Goal: Information Seeking & Learning: Find specific fact

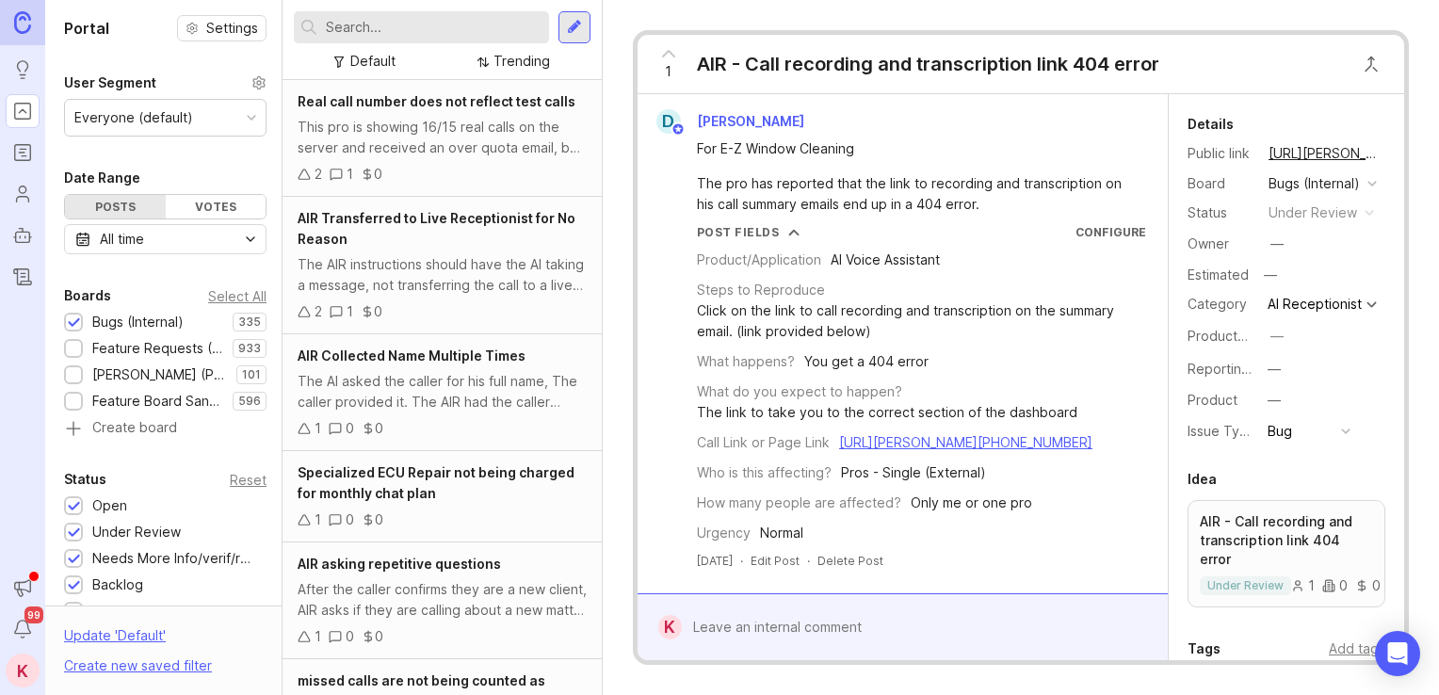
click at [426, 28] on input "text" at bounding box center [434, 27] width 216 height 21
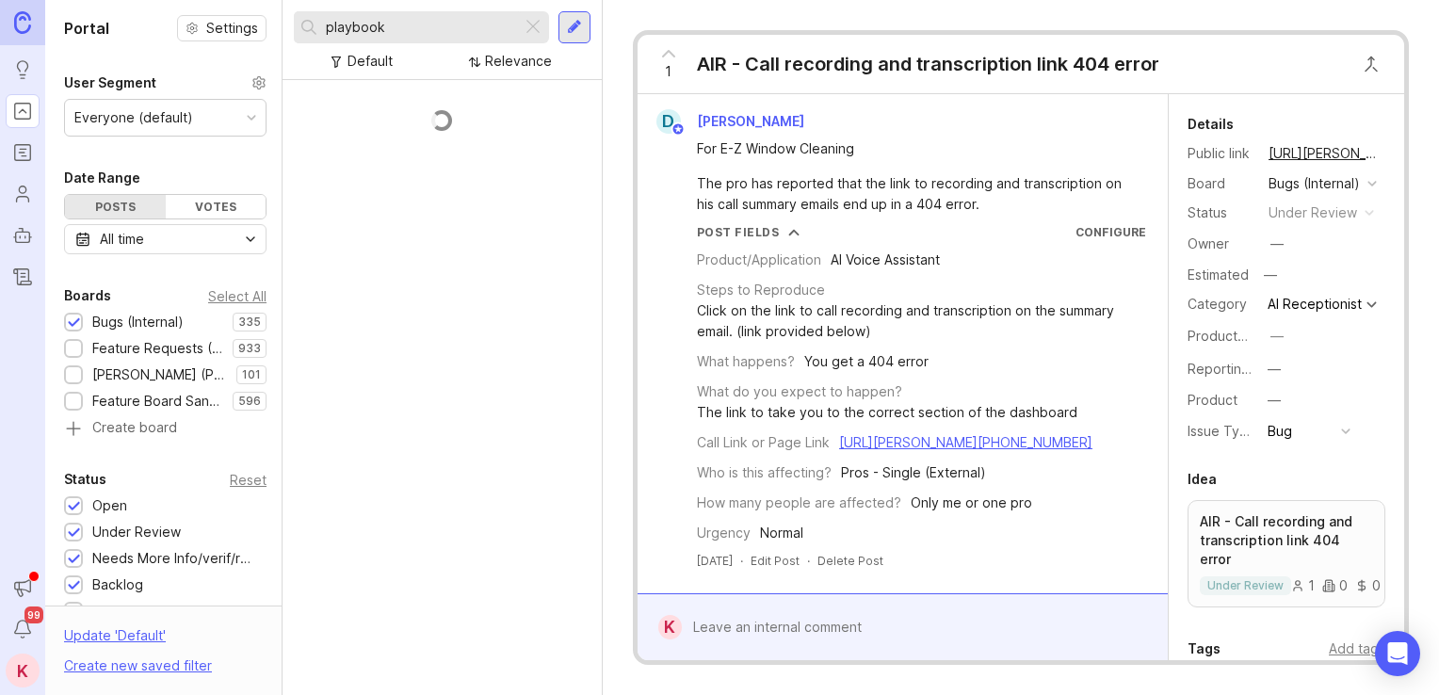
type input "playbook"
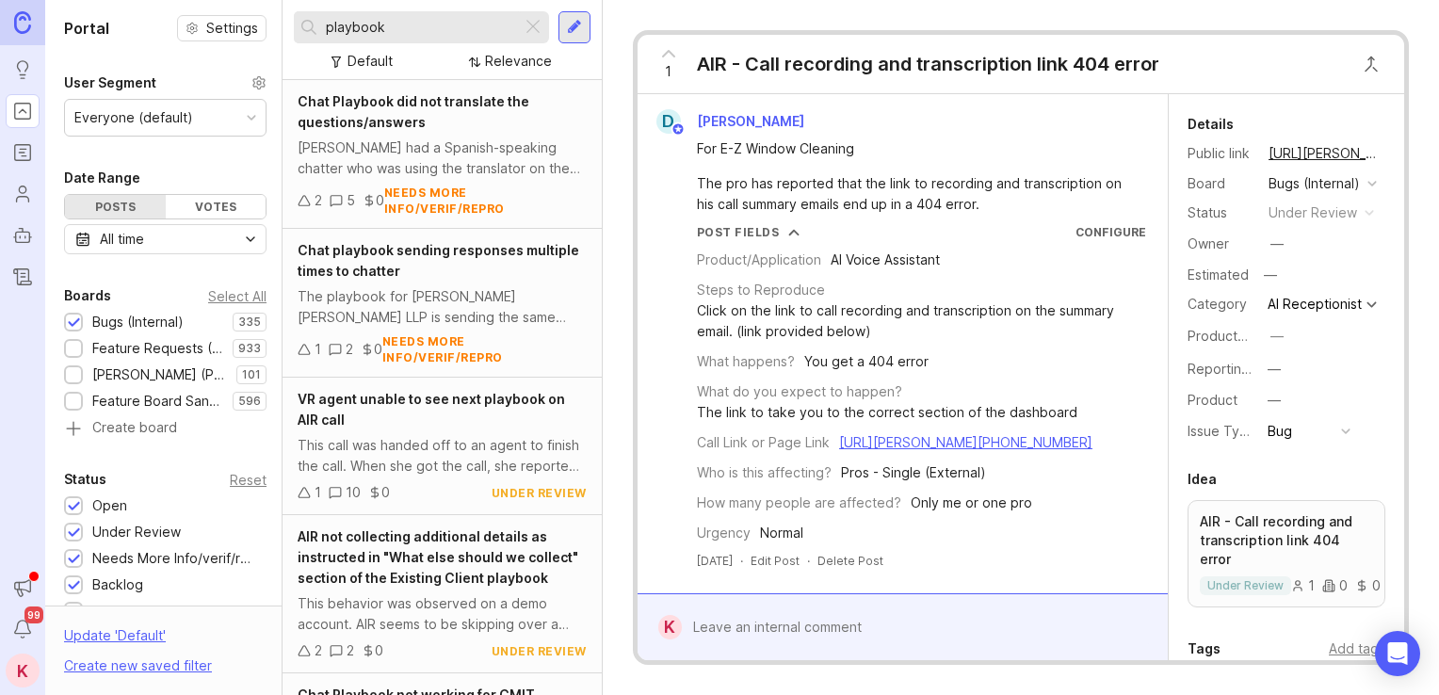
click at [495, 405] on span "VR agent unable to see next playbook on AIR call" at bounding box center [431, 409] width 267 height 37
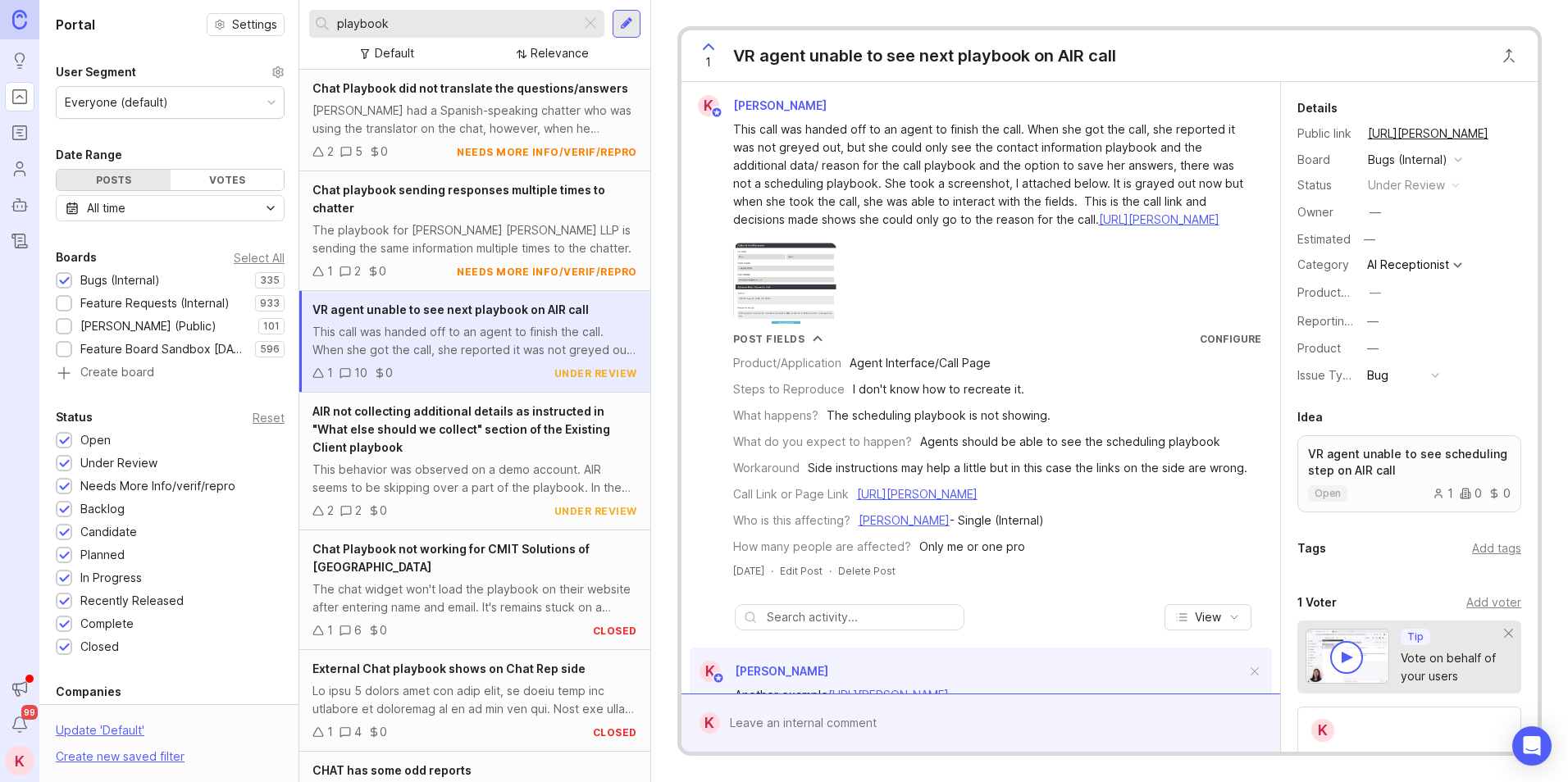
click at [1099, 226] on link "https://agent.smith.ai/agent/call/CA9fae0aa76de7ce7e082cab060f56d84e/" at bounding box center [1159, 219] width 120 height 14
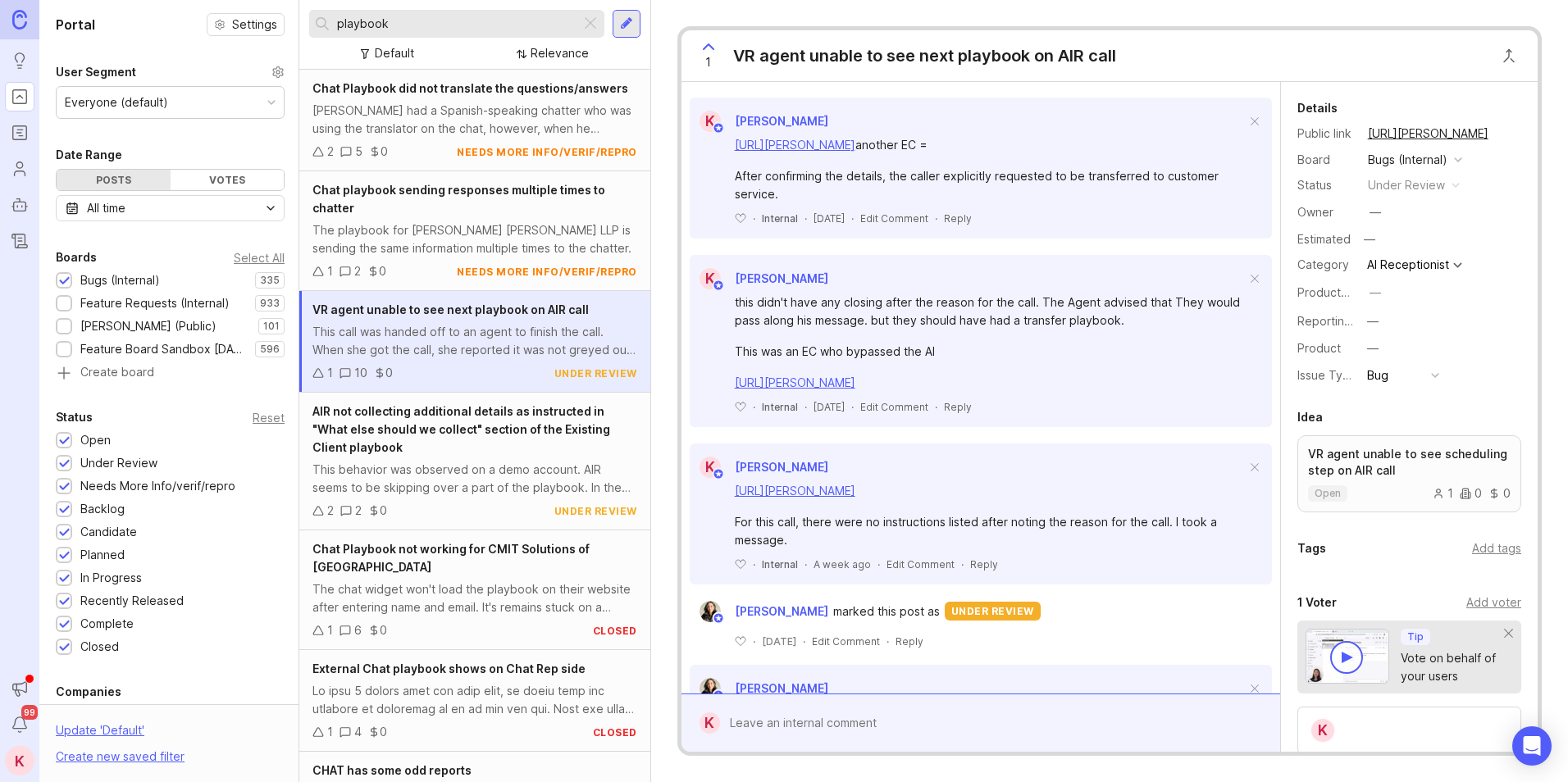
click at [855, 44] on link "https://agent.smith.ai/agent/call/CA7058f3a565a77cc4f8cd0dff3b410ce1/" at bounding box center [795, 37] width 120 height 14
click at [855, 152] on link "https://agent.smith.ai/agent/call/CAa1030cb1bc30be6cc052ad5db73fa3c2/" at bounding box center [795, 145] width 120 height 14
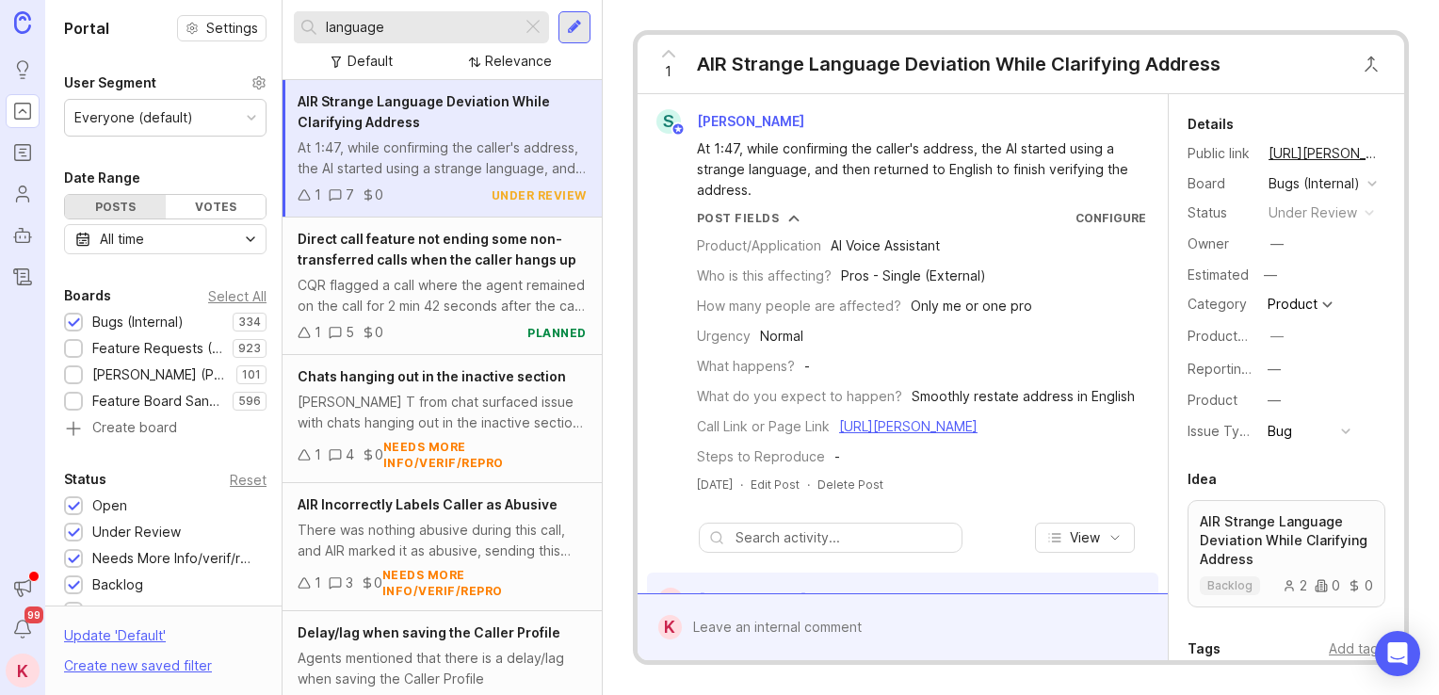
scroll to position [346, 0]
